Goal: Task Accomplishment & Management: Complete application form

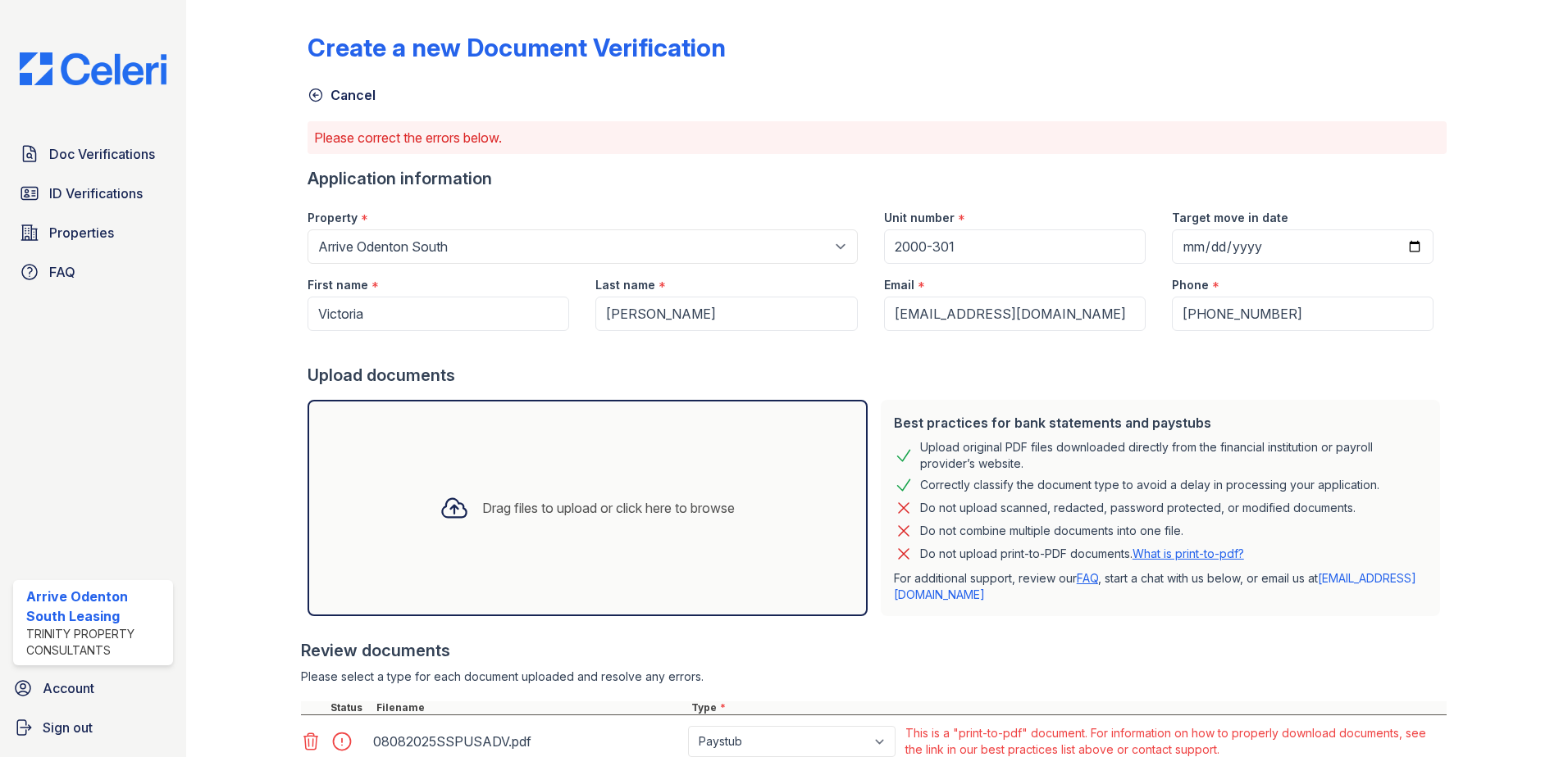
scroll to position [126, 0]
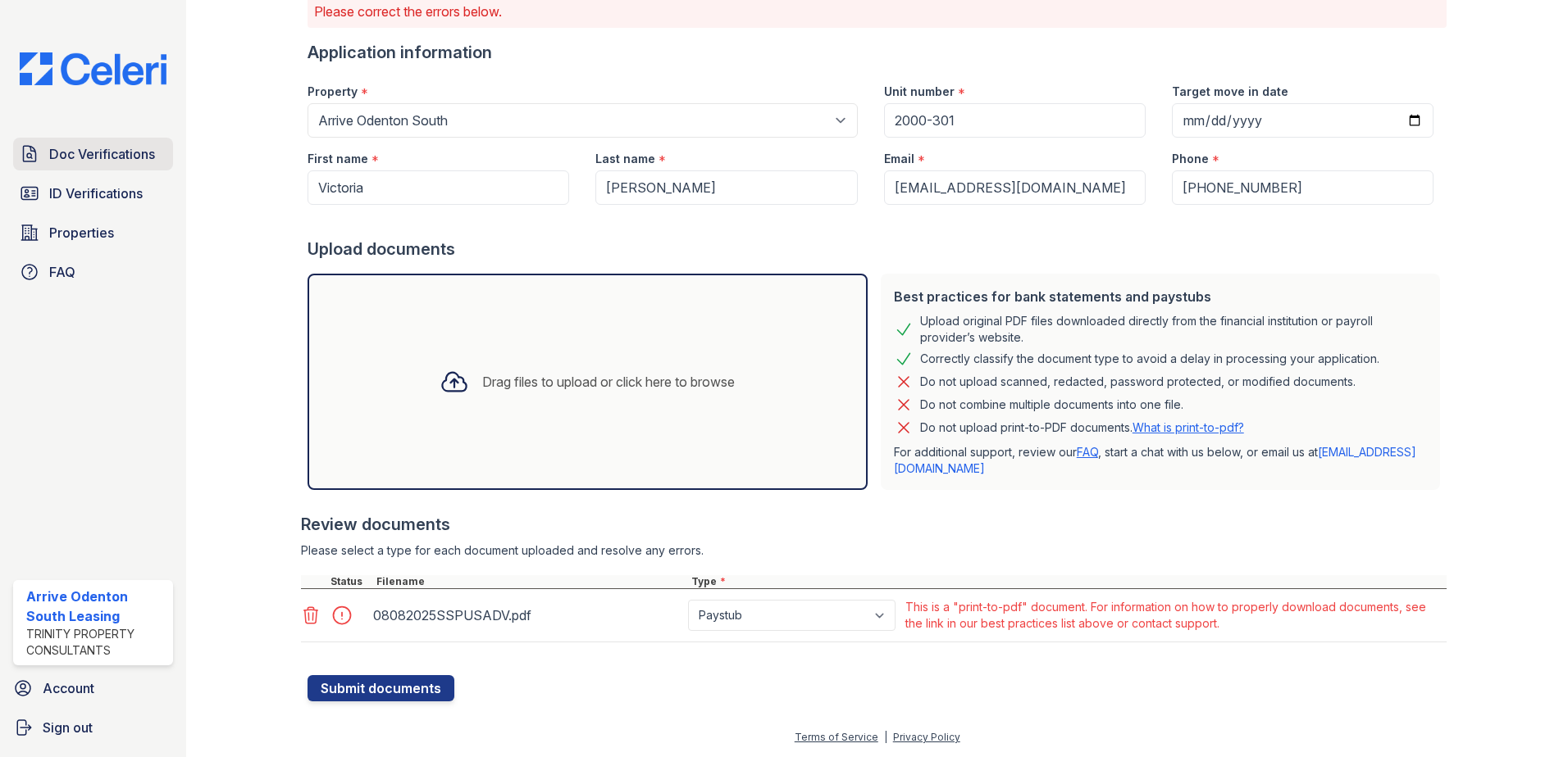
click at [101, 160] on span "Doc Verifications" at bounding box center [102, 154] width 105 height 20
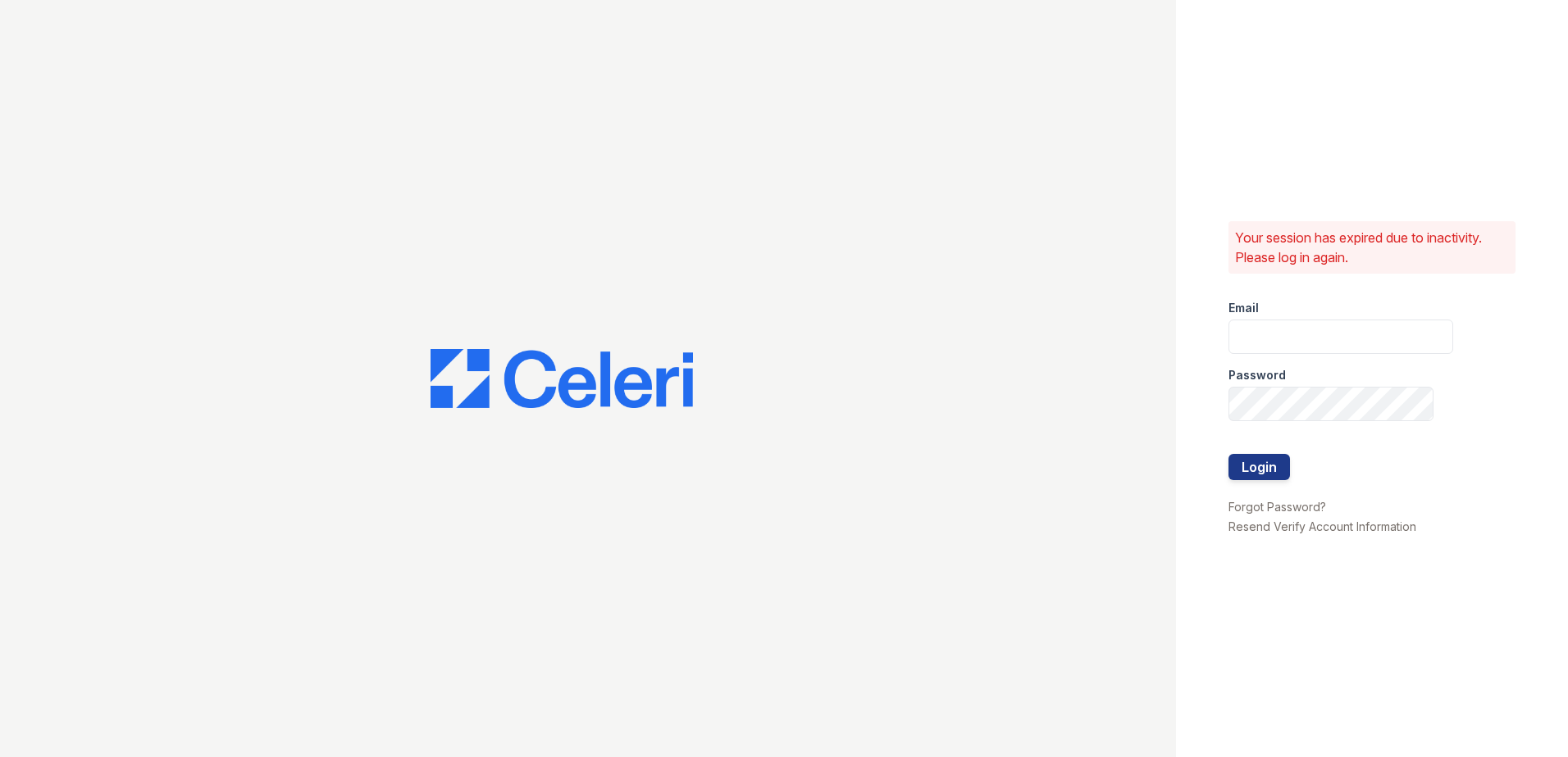
type input "arriveodentonsouth@trinity-pm.com"
click at [1248, 472] on button "Login" at bounding box center [1259, 467] width 62 height 26
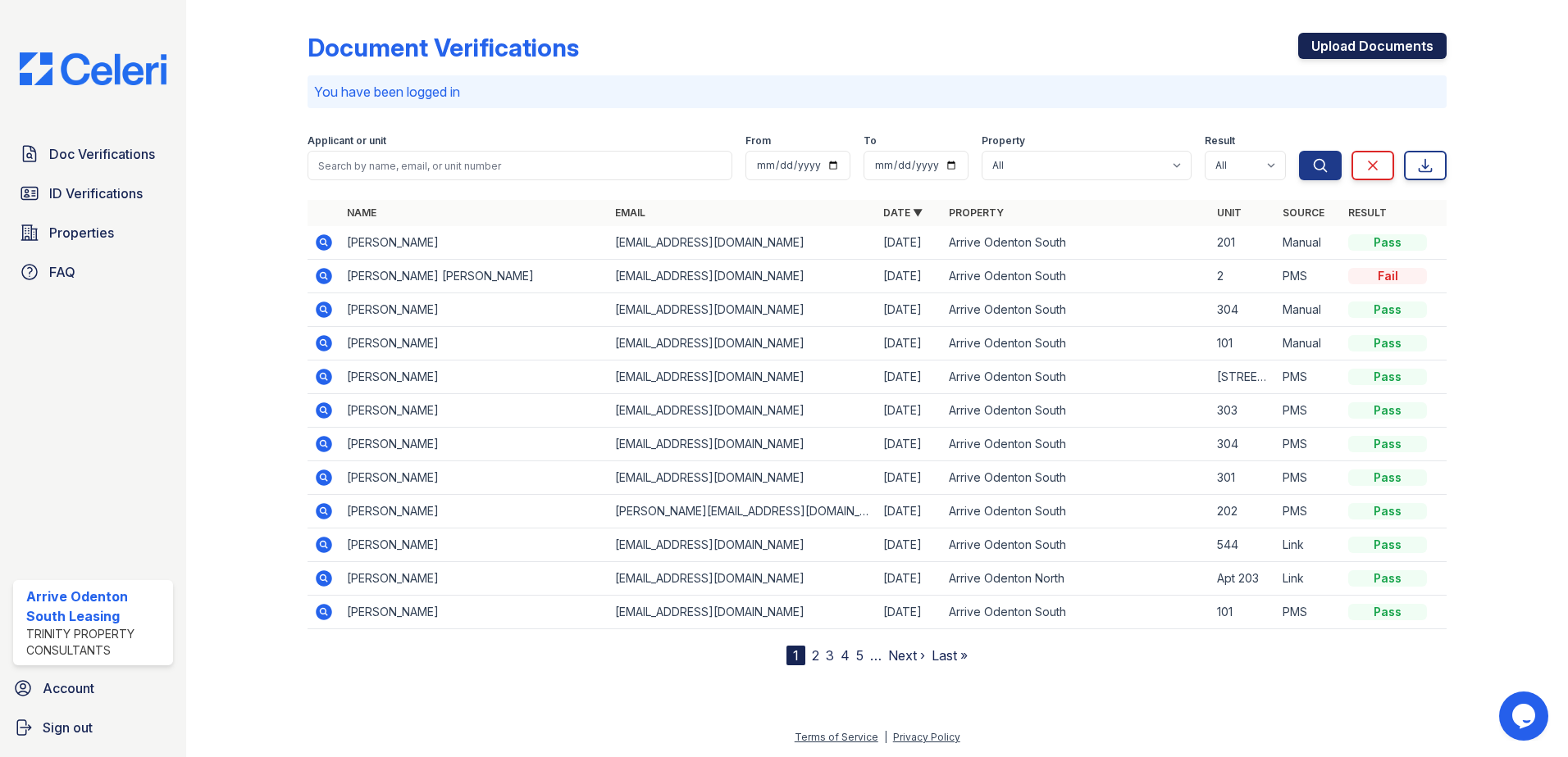
click at [1357, 43] on link "Upload Documents" at bounding box center [1372, 46] width 148 height 26
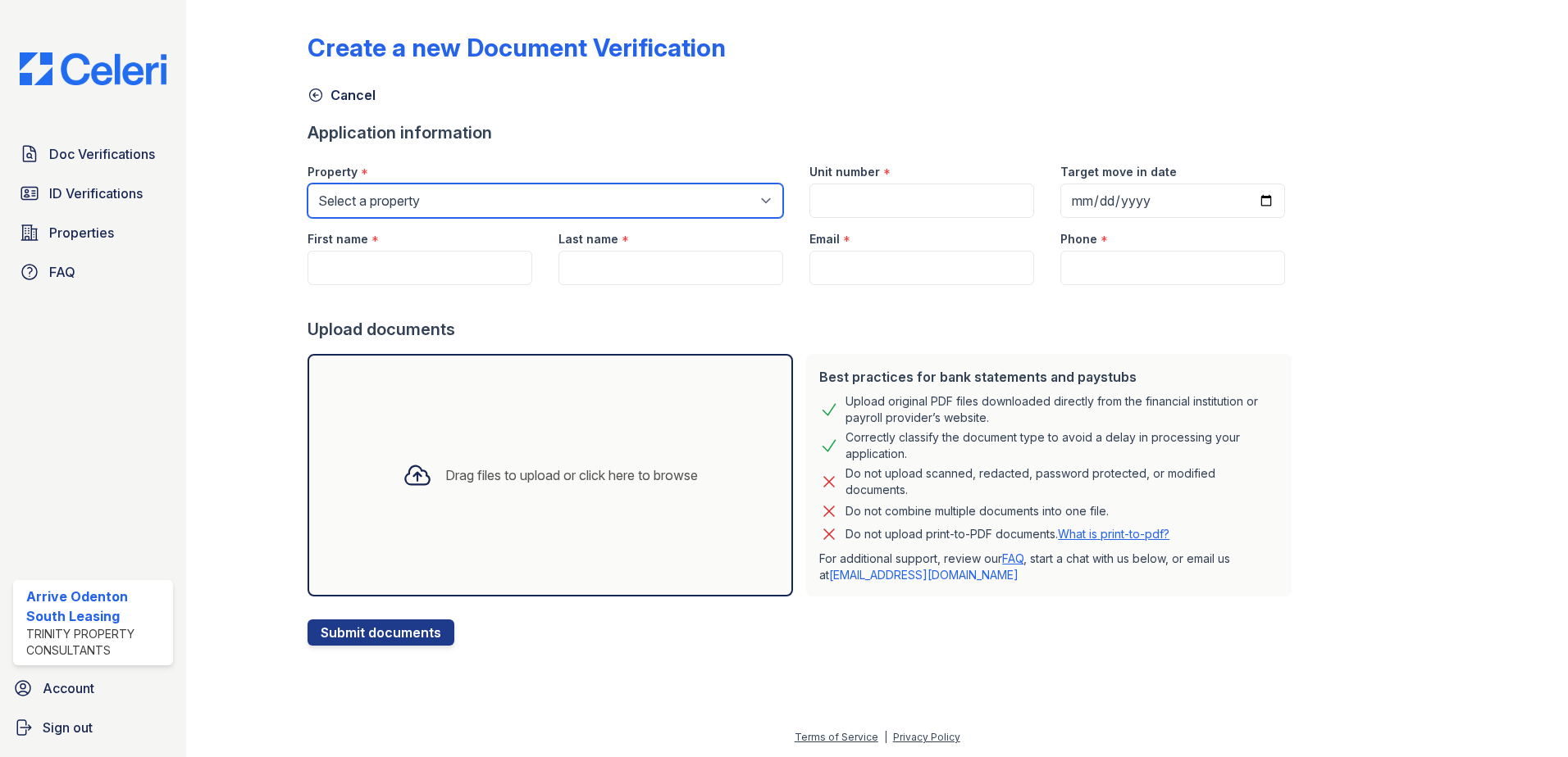
click at [517, 216] on select "Select a property Arrive Odenton Apartment Collection Arrive Odenton North Arri…" at bounding box center [545, 201] width 475 height 35
select select "1816"
click at [307, 184] on select "Select a property Arrive Odenton Apartment Collection Arrive Odenton North Arri…" at bounding box center [545, 201] width 475 height 35
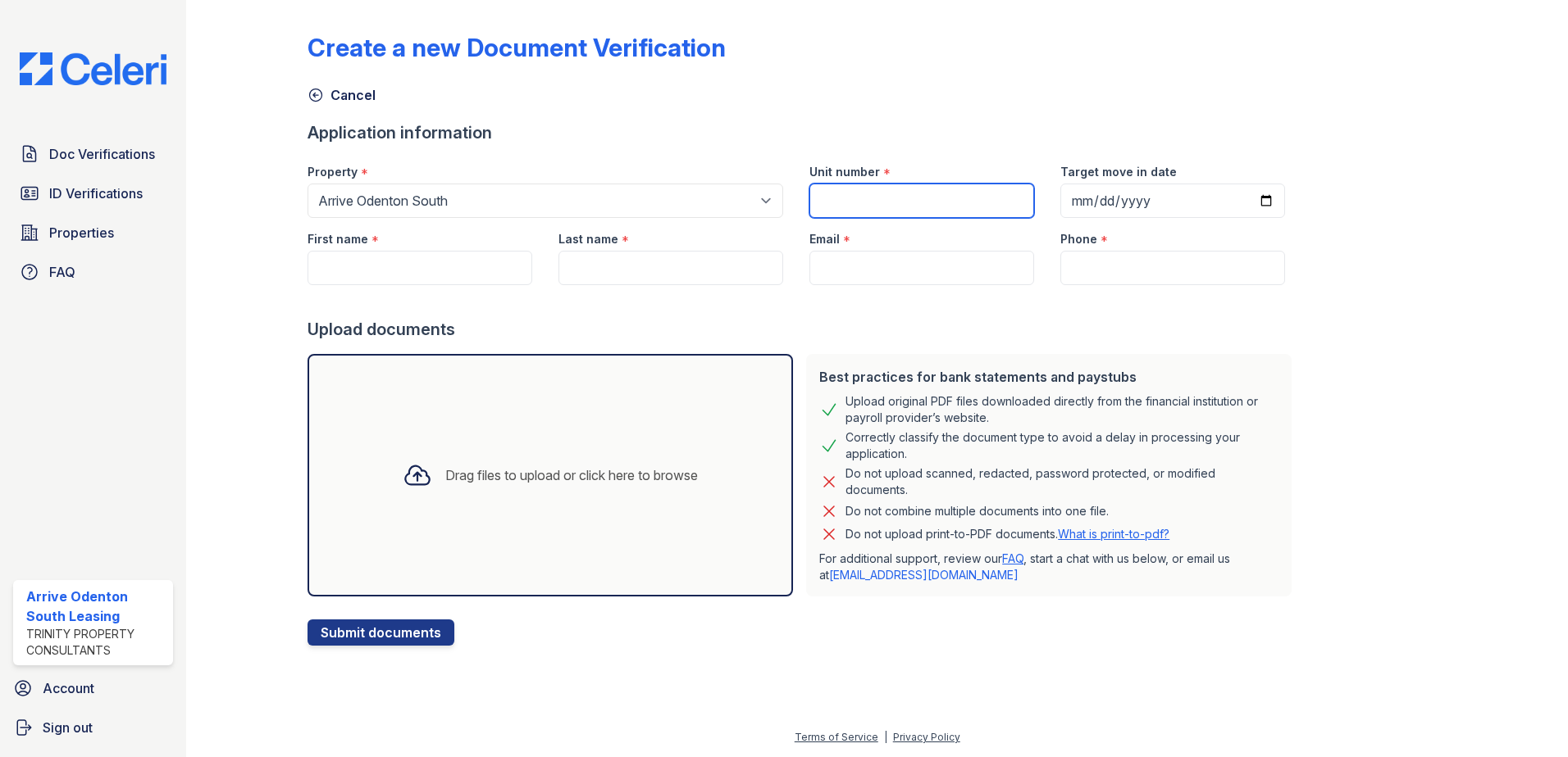
click at [851, 205] on input "Unit number" at bounding box center [922, 201] width 225 height 35
type input "300-201"
type input "[DATE]"
click at [326, 261] on input "First name" at bounding box center [420, 268] width 225 height 35
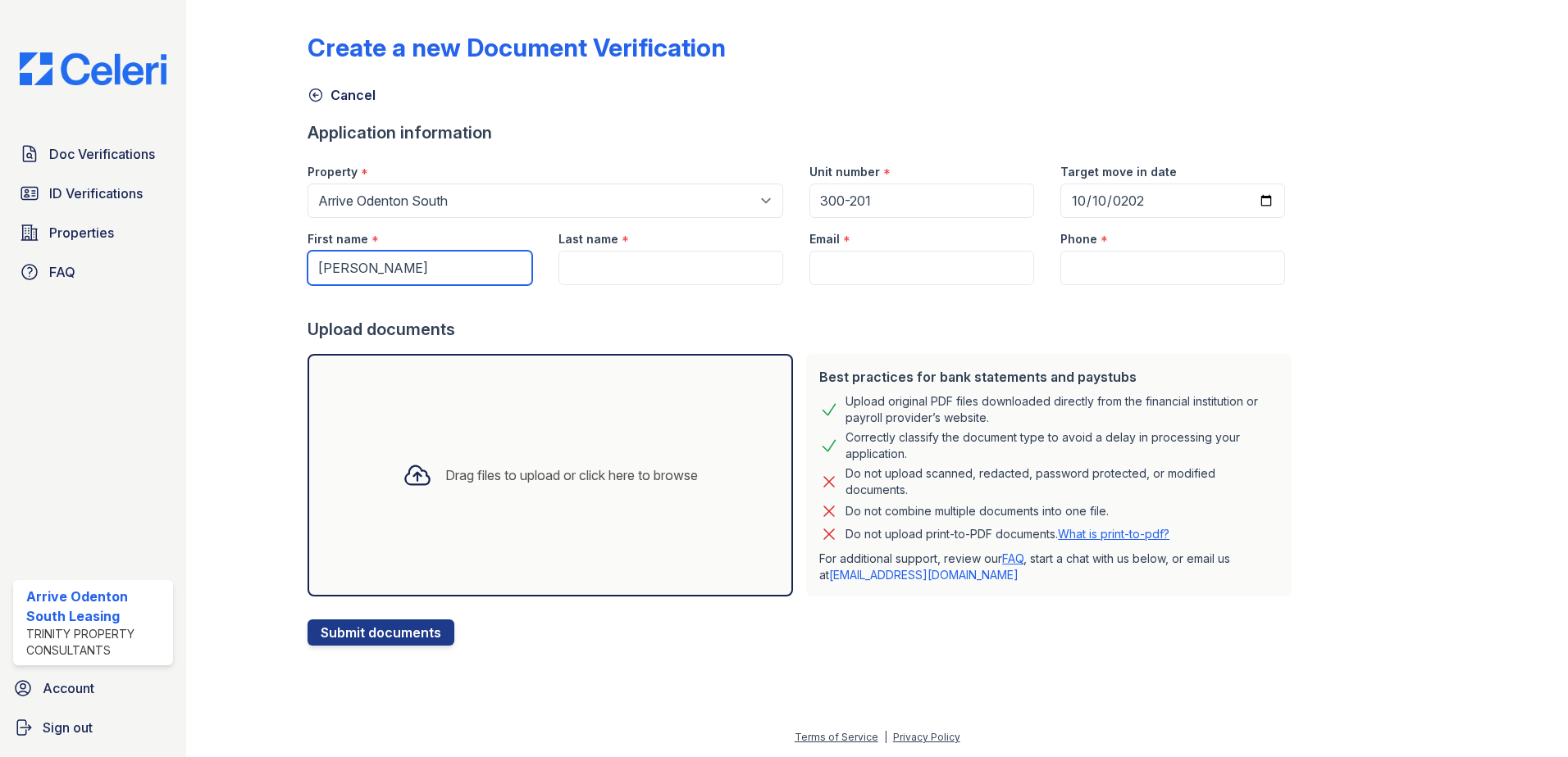
type input "[PERSON_NAME]"
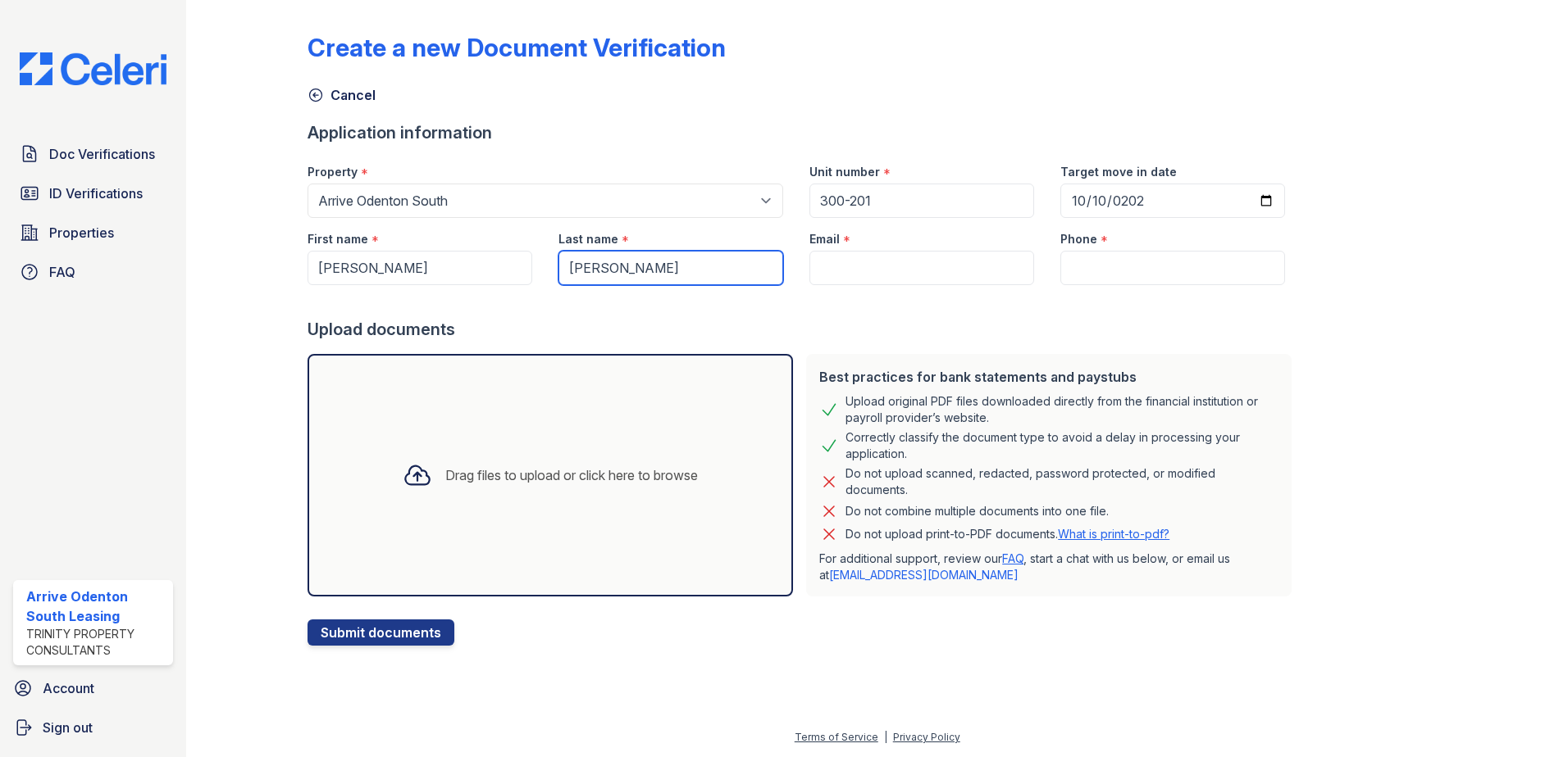
type input "[PERSON_NAME]"
click at [822, 266] on input "Email" at bounding box center [922, 268] width 225 height 35
paste input "[DOMAIN_NAME][EMAIL_ADDRESS][DOMAIN_NAME]"
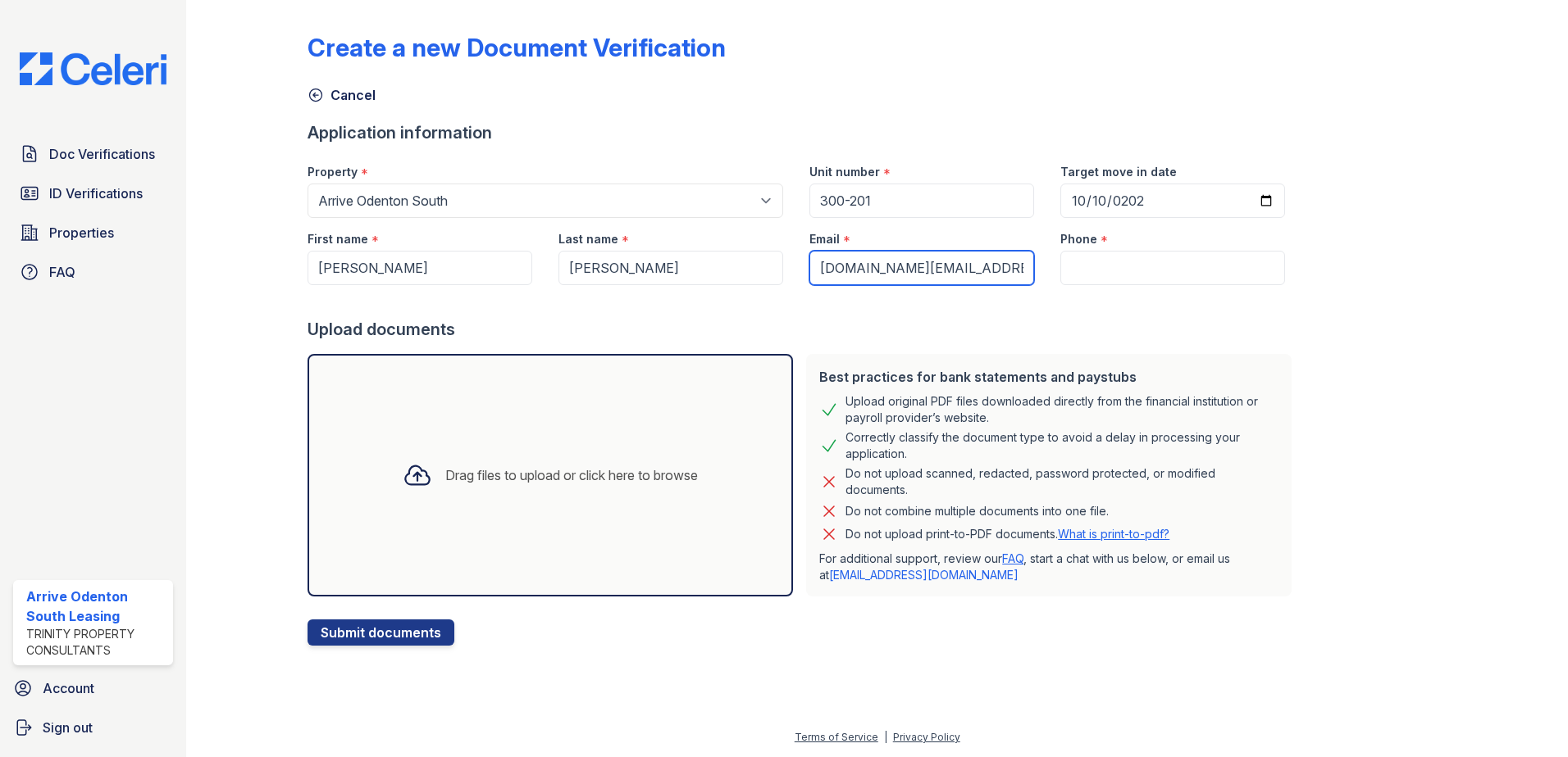
type input "[DOMAIN_NAME][EMAIL_ADDRESS][DOMAIN_NAME]"
click at [1114, 263] on input "Phone" at bounding box center [1173, 268] width 225 height 35
click at [1069, 265] on input "Phone" at bounding box center [1173, 268] width 225 height 35
paste input "[PHONE_NUMBER]"
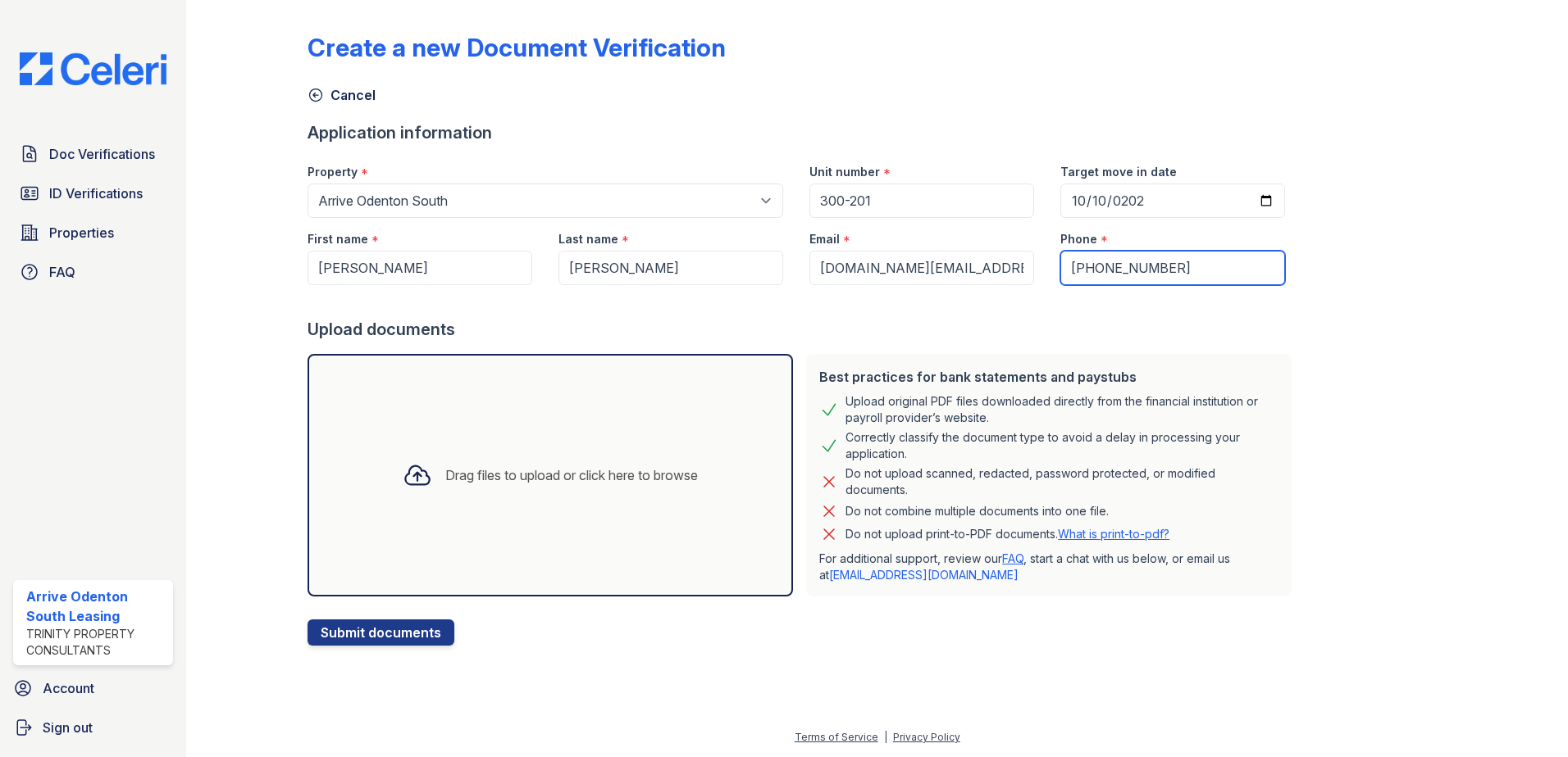
type input "[PHONE_NUMBER]"
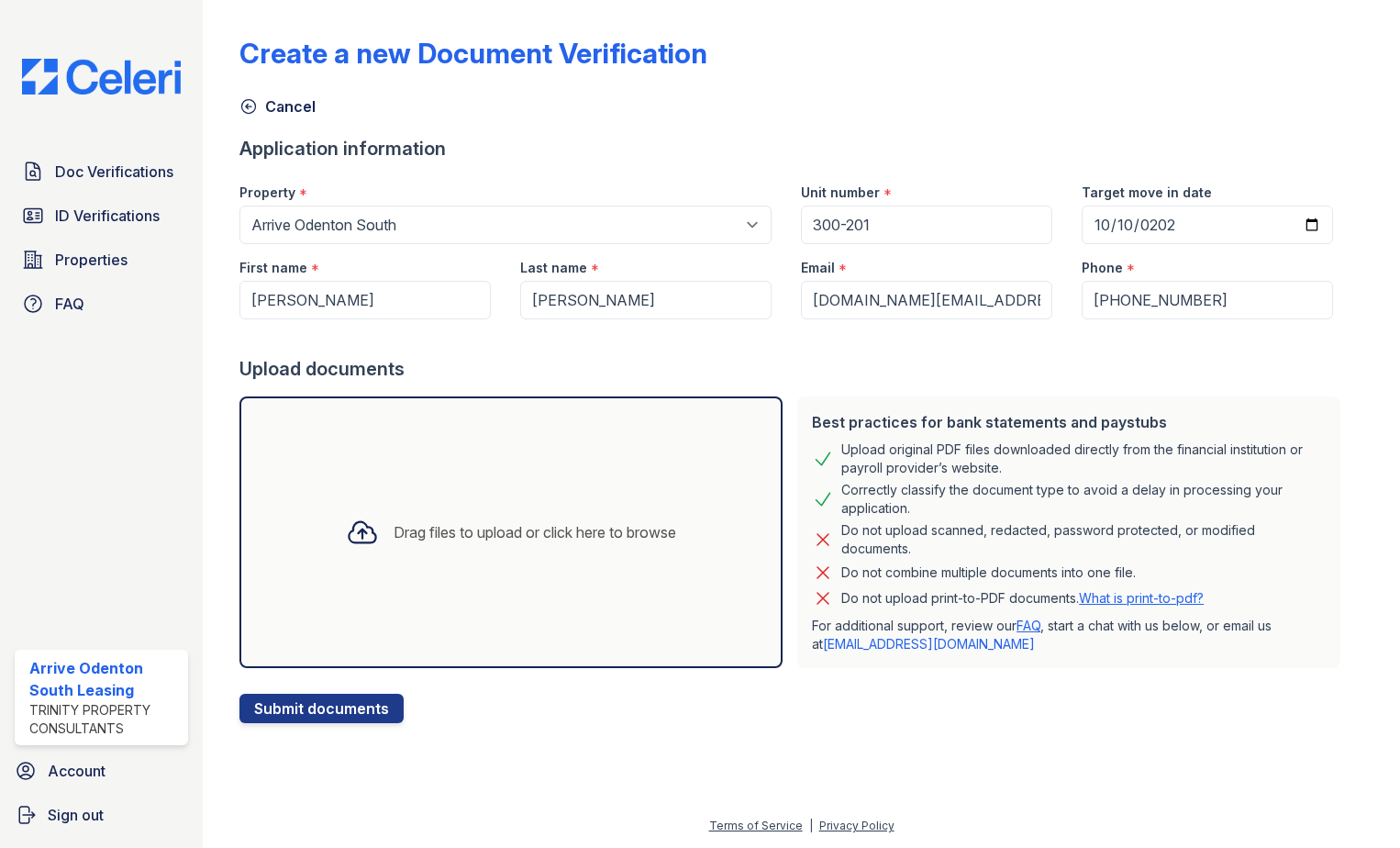
click at [468, 533] on div "Drag files to upload or click here to browse" at bounding box center [535, 532] width 283 height 22
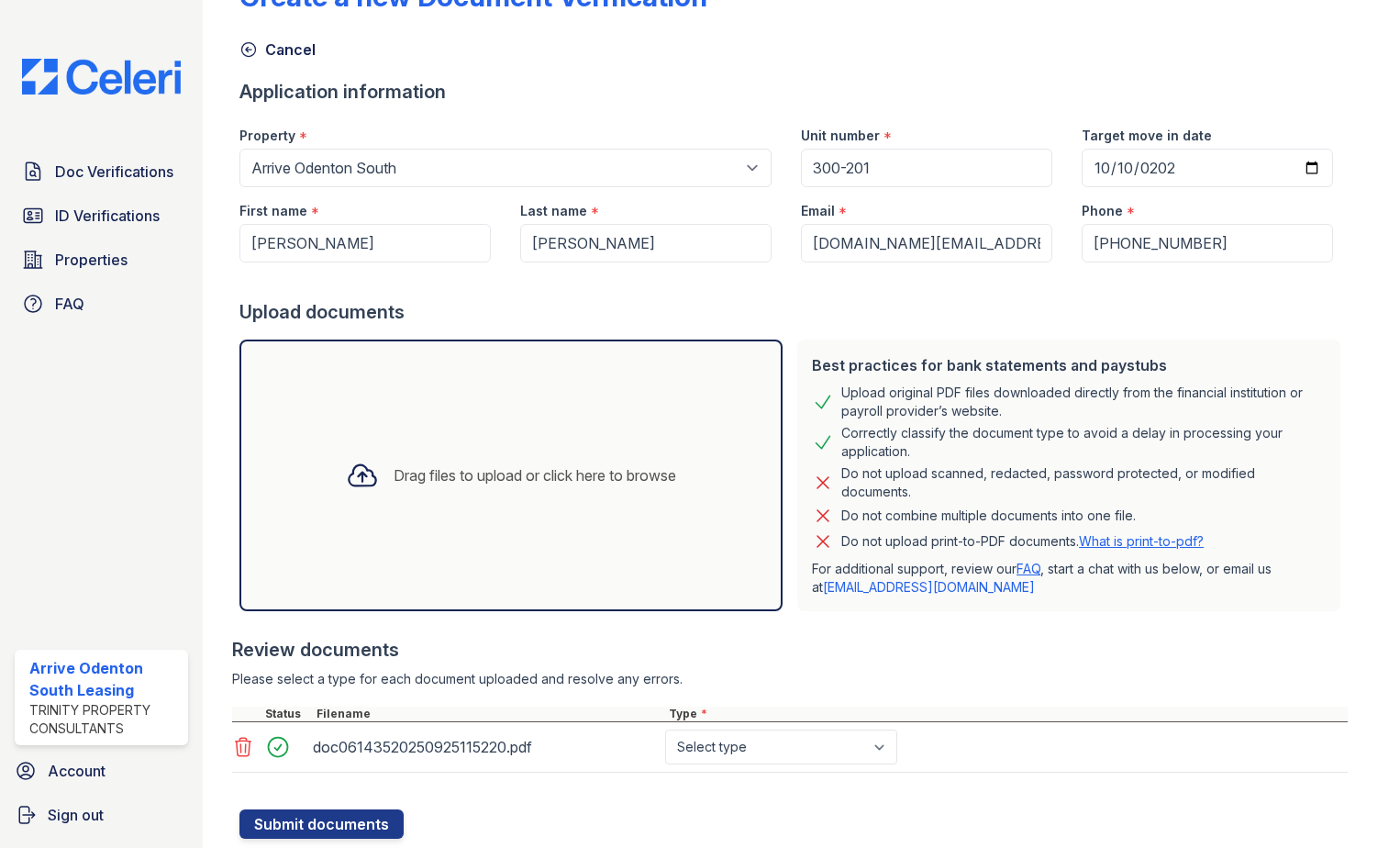
scroll to position [110, 0]
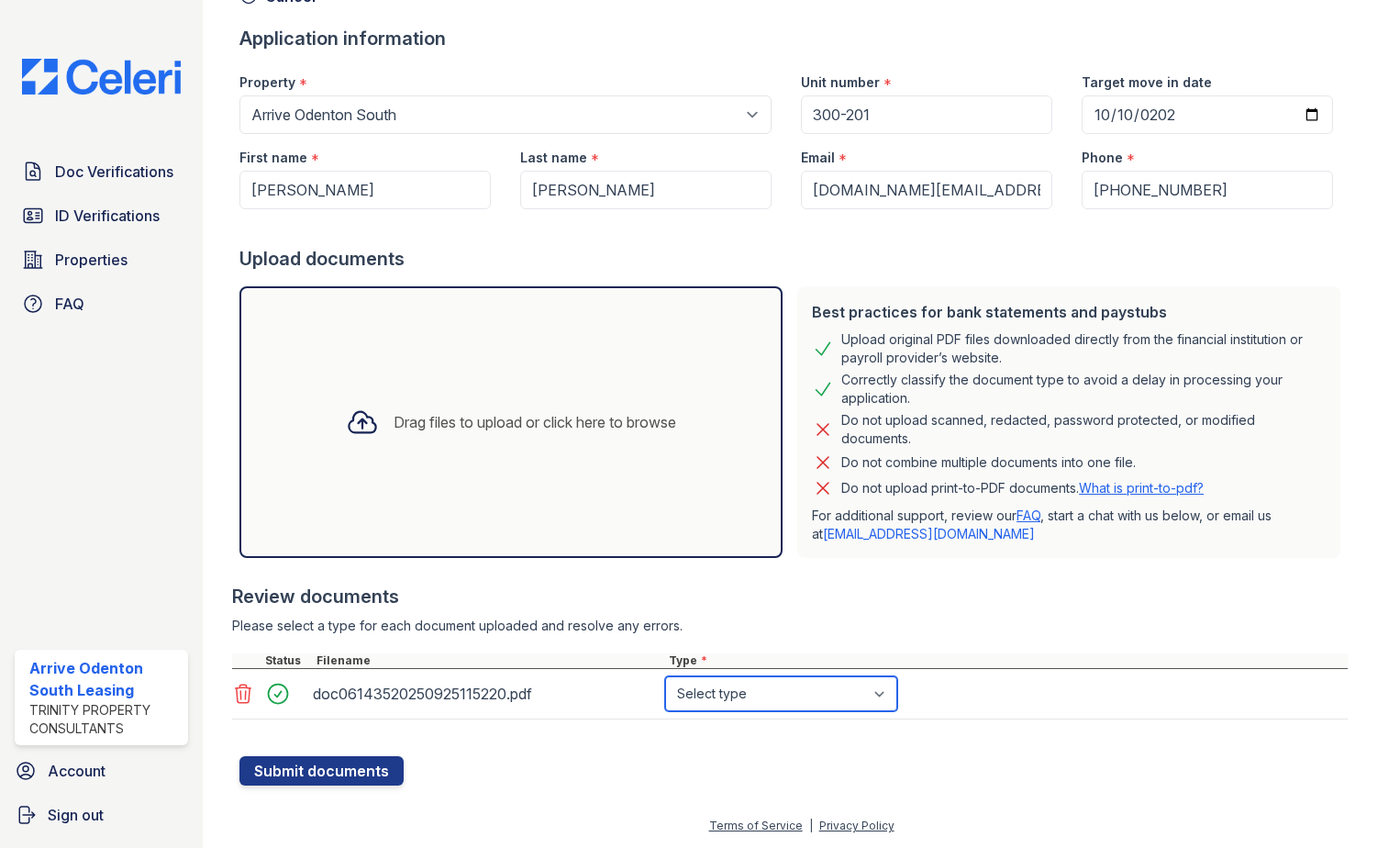
click at [878, 692] on select "Select type Paystub Bank Statement Offer Letter Tax Documents Benefit Award Let…" at bounding box center [781, 694] width 232 height 35
select select "paystub"
click at [665, 676] on select "Select type Paystub Bank Statement Offer Letter Tax Documents Benefit Award Let…" at bounding box center [781, 694] width 232 height 35
click at [336, 769] on button "Submit documents" at bounding box center [322, 771] width 165 height 29
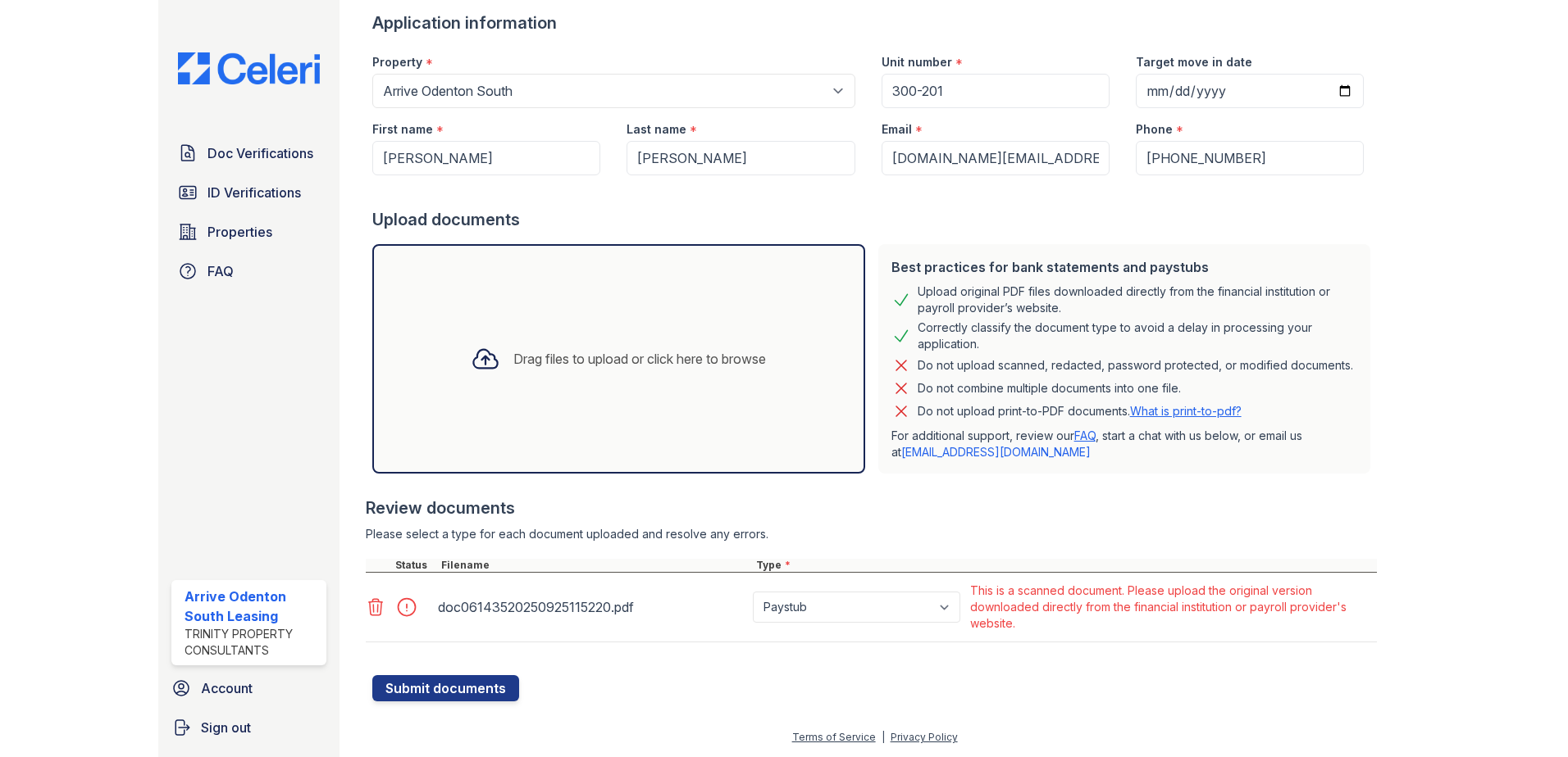
scroll to position [126, 0]
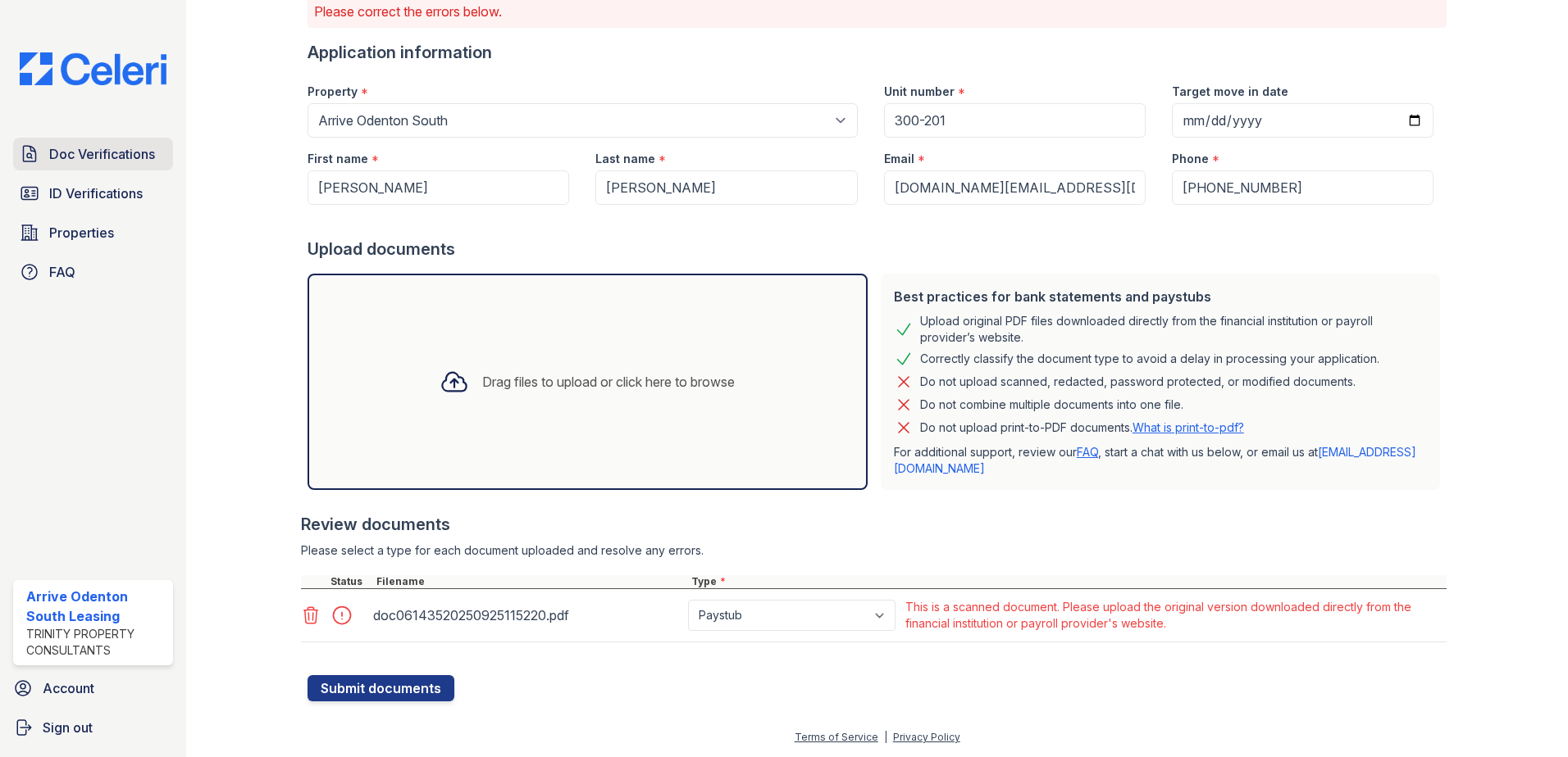
click at [126, 152] on span "Doc Verifications" at bounding box center [102, 154] width 105 height 20
